Goal: Navigation & Orientation: Find specific page/section

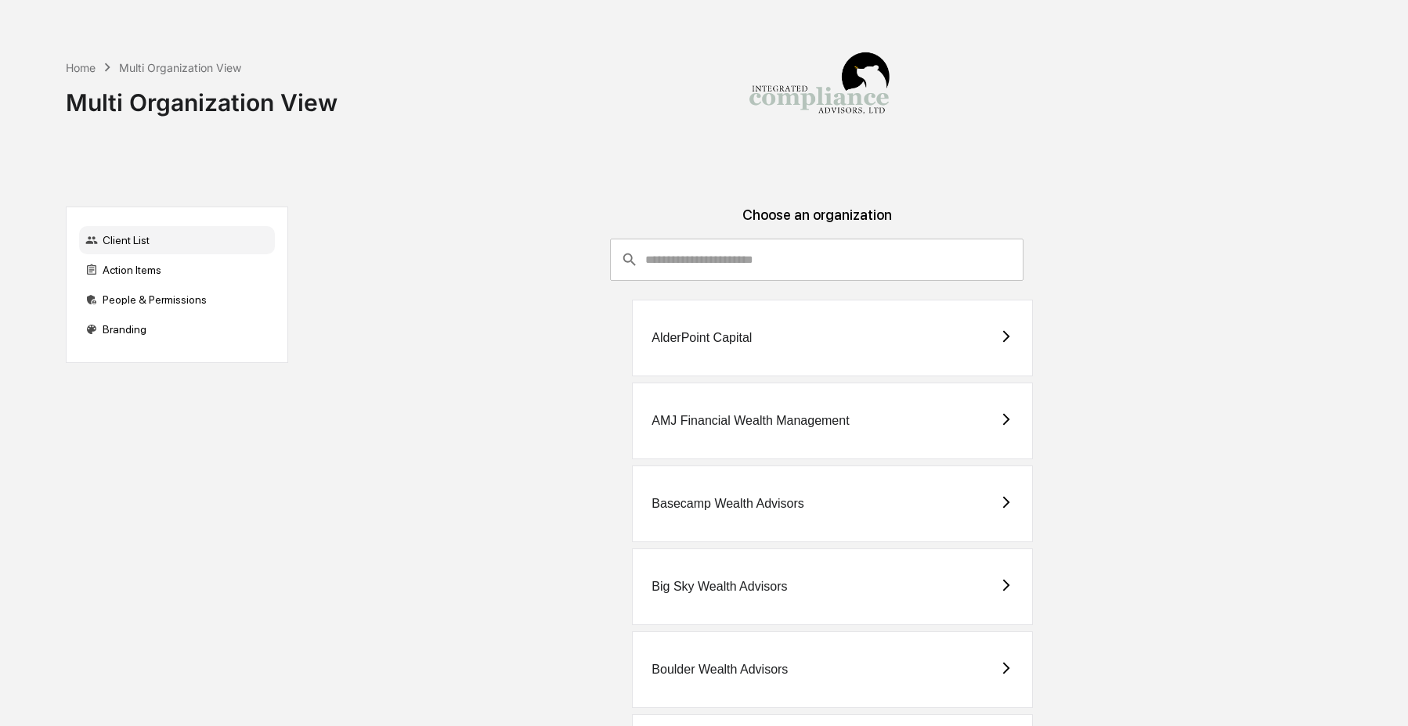
click at [696, 264] on input "consultant-dashboard__filter-organizations-search-bar" at bounding box center [834, 260] width 378 height 42
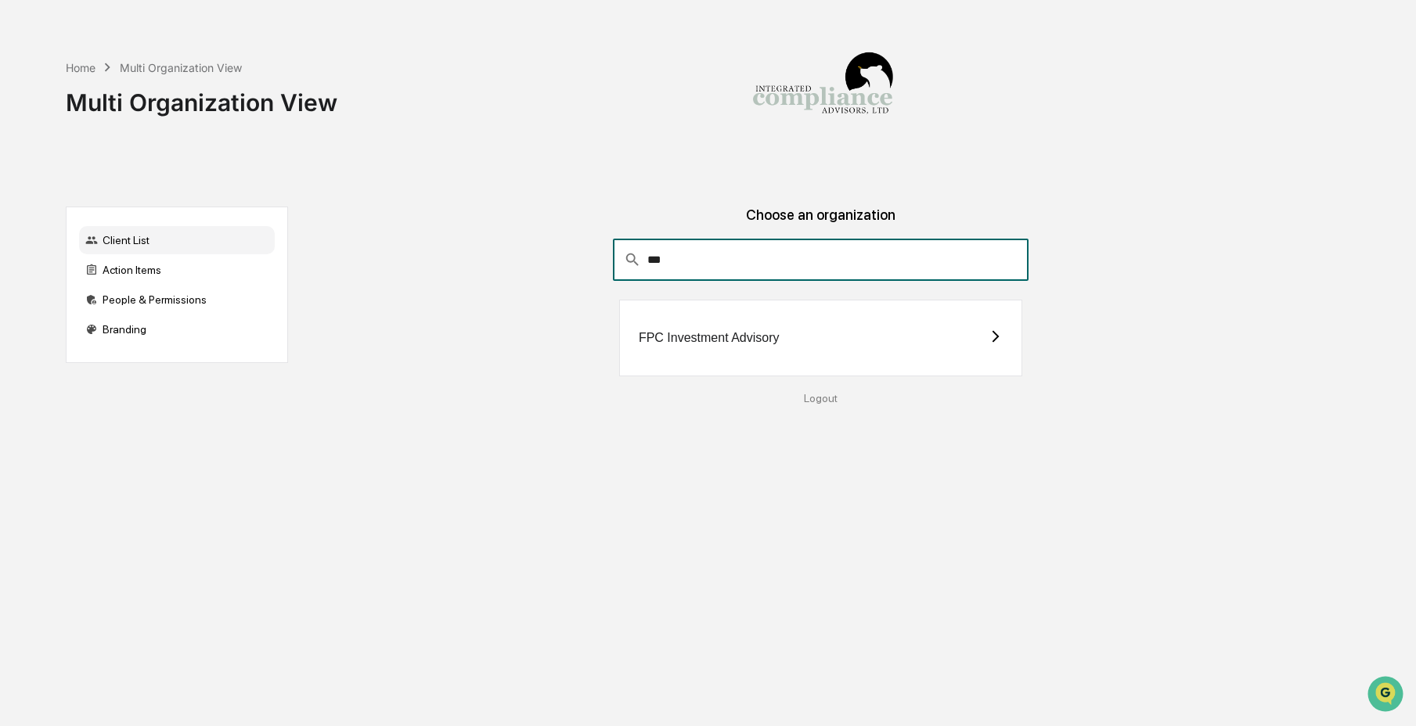
type input "***"
click at [691, 350] on div "FPC Investment Advisory" at bounding box center [820, 338] width 403 height 77
